Goal: Task Accomplishment & Management: Use online tool/utility

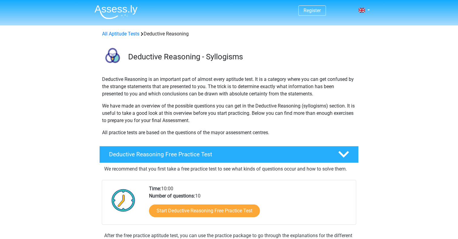
scroll to position [103, 0]
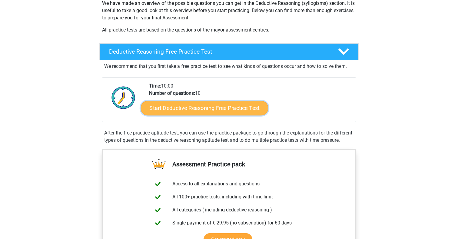
click at [245, 107] on link "Start Deductive Reasoning Free Practice Test" at bounding box center [205, 108] width 128 height 15
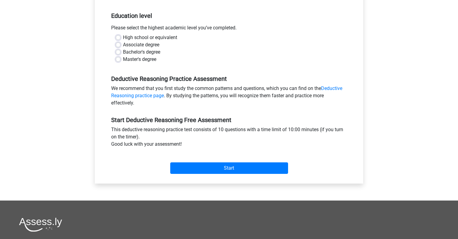
scroll to position [123, 0]
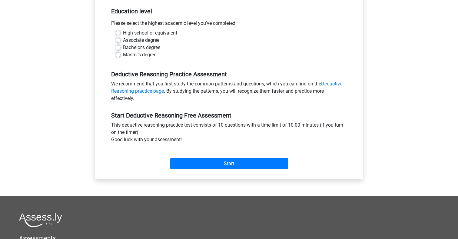
click at [227, 157] on div "Start" at bounding box center [229, 158] width 245 height 21
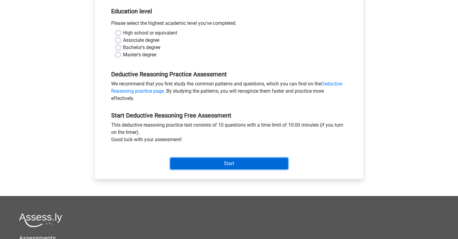
click at [227, 162] on input "Start" at bounding box center [229, 164] width 118 height 12
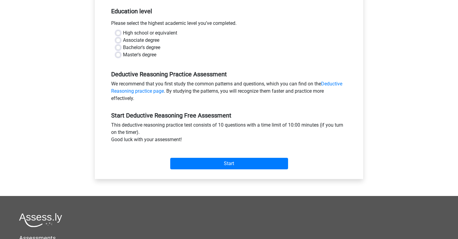
click at [123, 32] on label "High school or equivalent" at bounding box center [150, 32] width 54 height 7
click at [118, 32] on input "High school or equivalent" at bounding box center [118, 32] width 5 height 6
radio input "true"
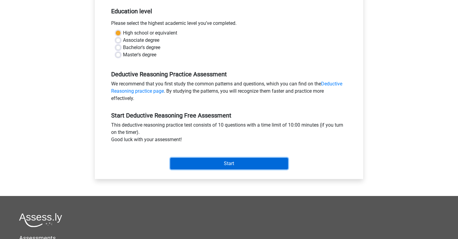
click at [177, 163] on input "Start" at bounding box center [229, 164] width 118 height 12
